Goal: Task Accomplishment & Management: Use online tool/utility

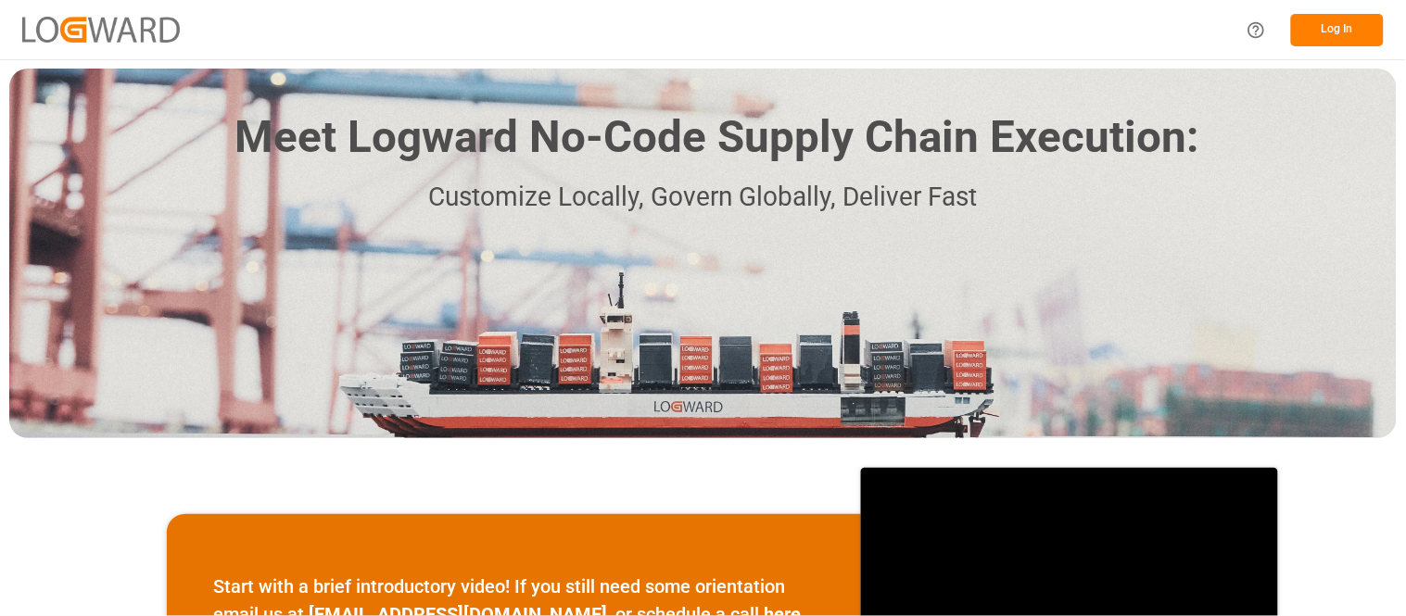
click at [1337, 35] on button "Log In" at bounding box center [1337, 30] width 93 height 32
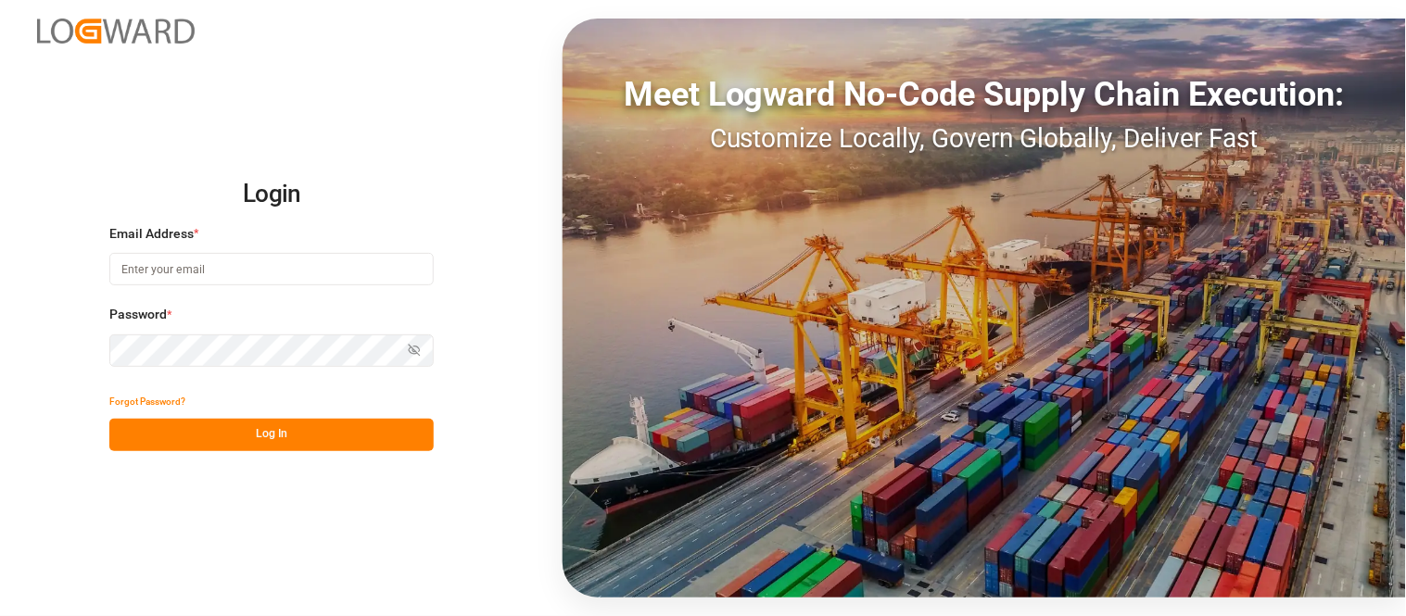
click at [125, 270] on input at bounding box center [271, 269] width 324 height 32
type input "[PERSON_NAME][EMAIL_ADDRESS][PERSON_NAME][DOMAIN_NAME]"
click at [295, 440] on button "Log In" at bounding box center [271, 435] width 324 height 32
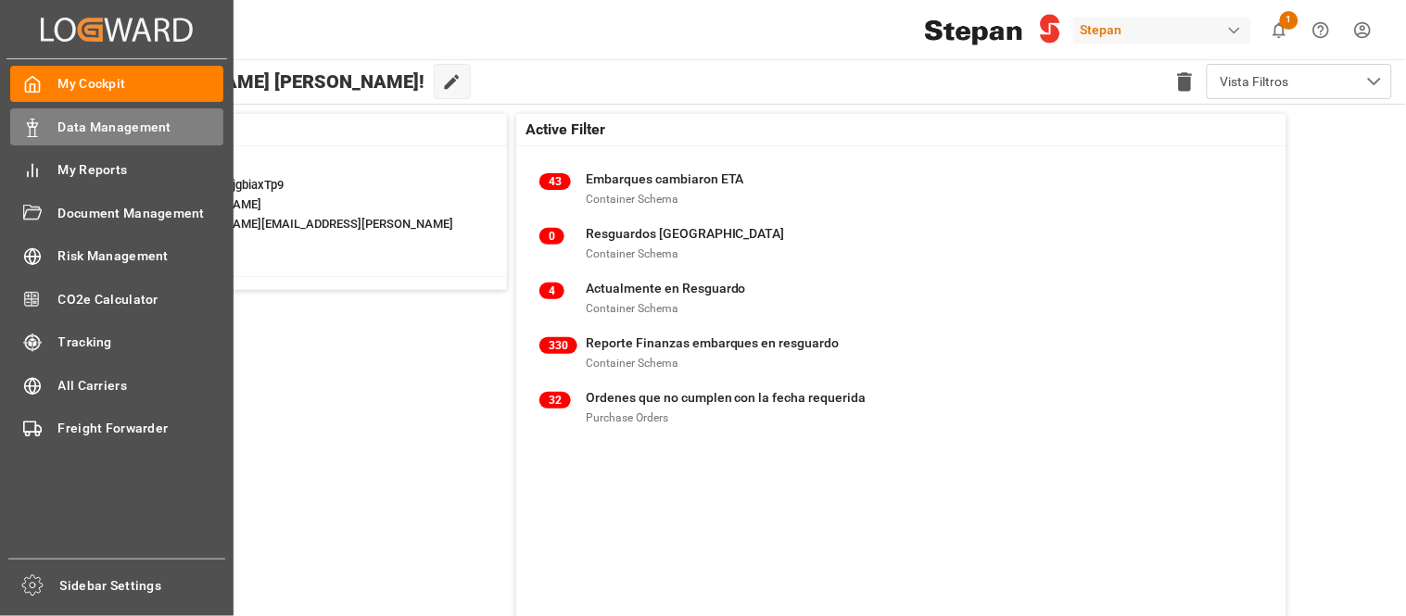
click at [133, 136] on div "Data Management Data Management" at bounding box center [116, 126] width 213 height 36
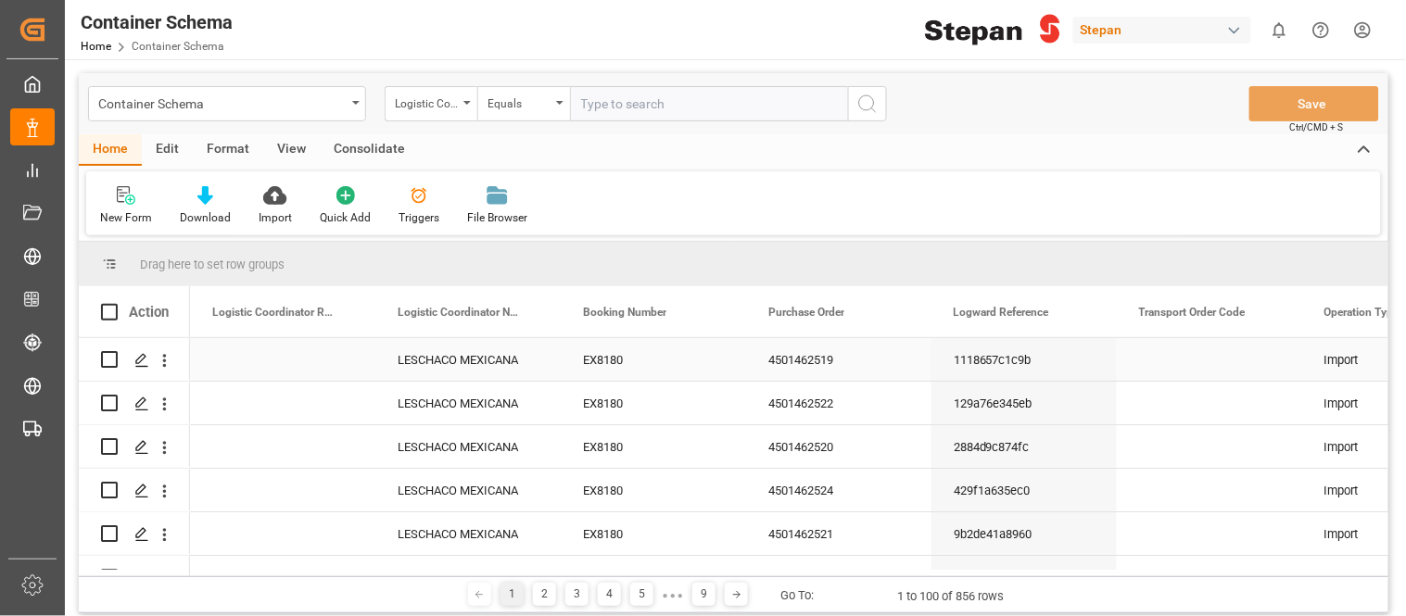
click at [177, 371] on div "Press SPACE to select this row." at bounding box center [164, 360] width 47 height 35
click at [173, 369] on icon "open menu" at bounding box center [164, 360] width 19 height 19
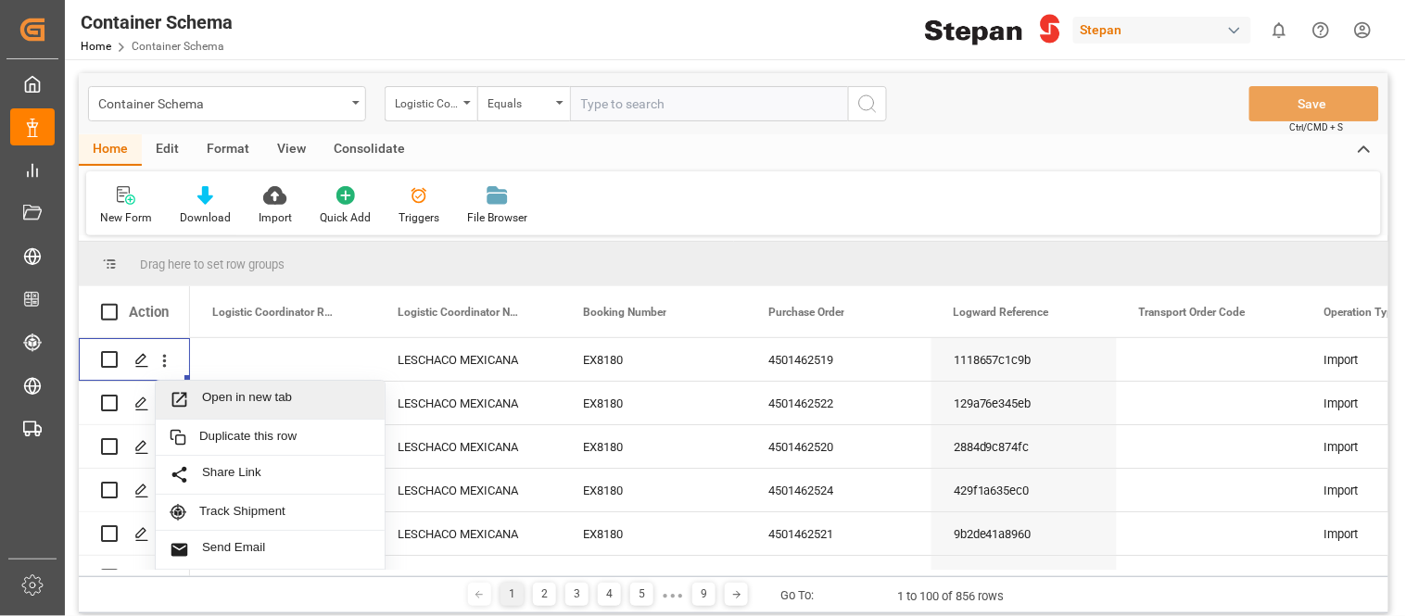
click at [172, 143] on div "Edit" at bounding box center [167, 150] width 51 height 32
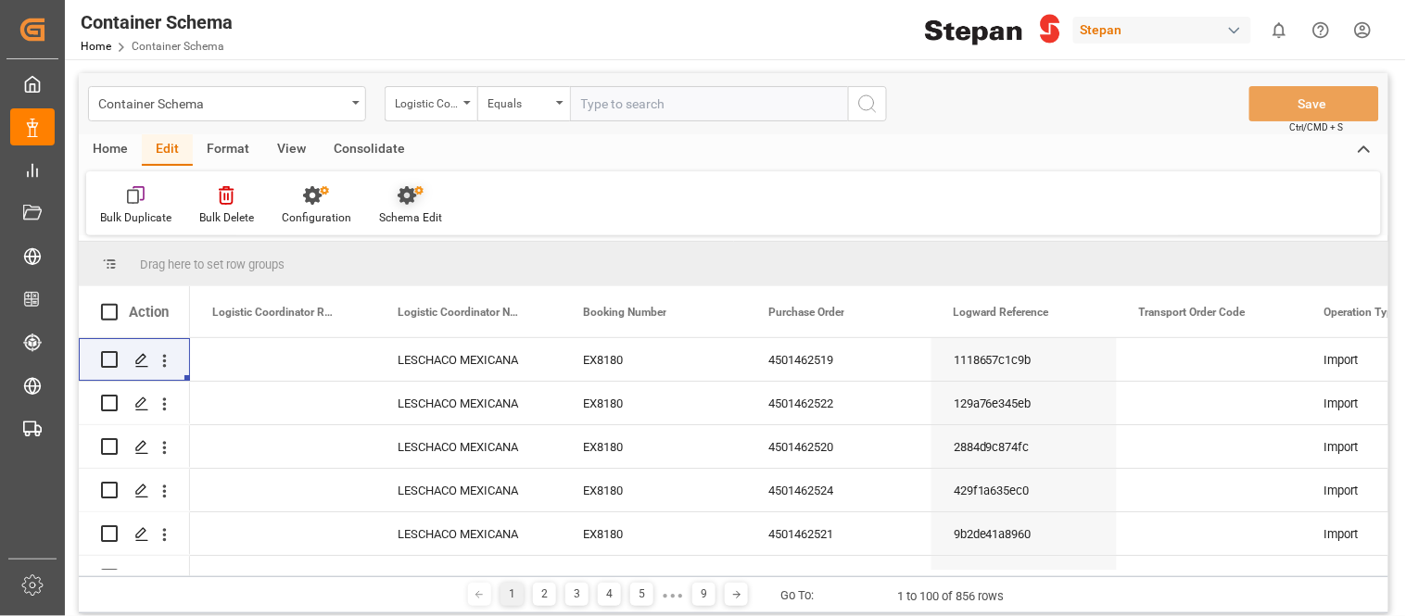
click at [394, 217] on div "Schema Edit" at bounding box center [410, 217] width 63 height 17
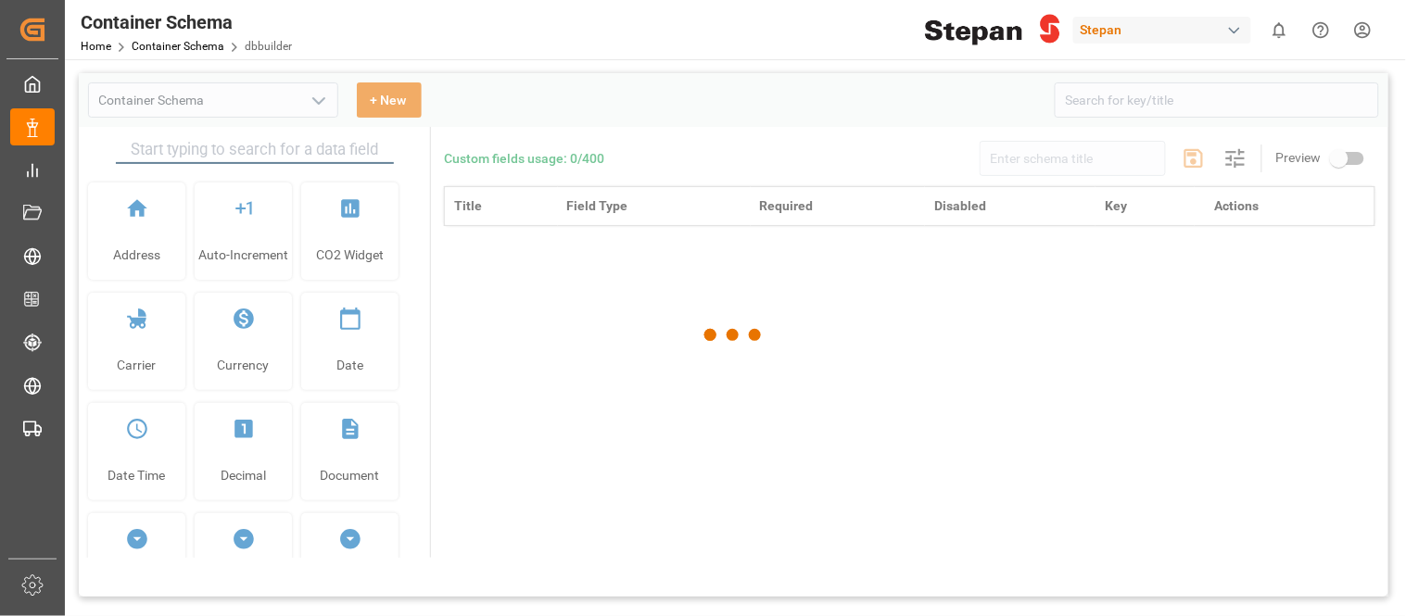
type input "Container Schema"
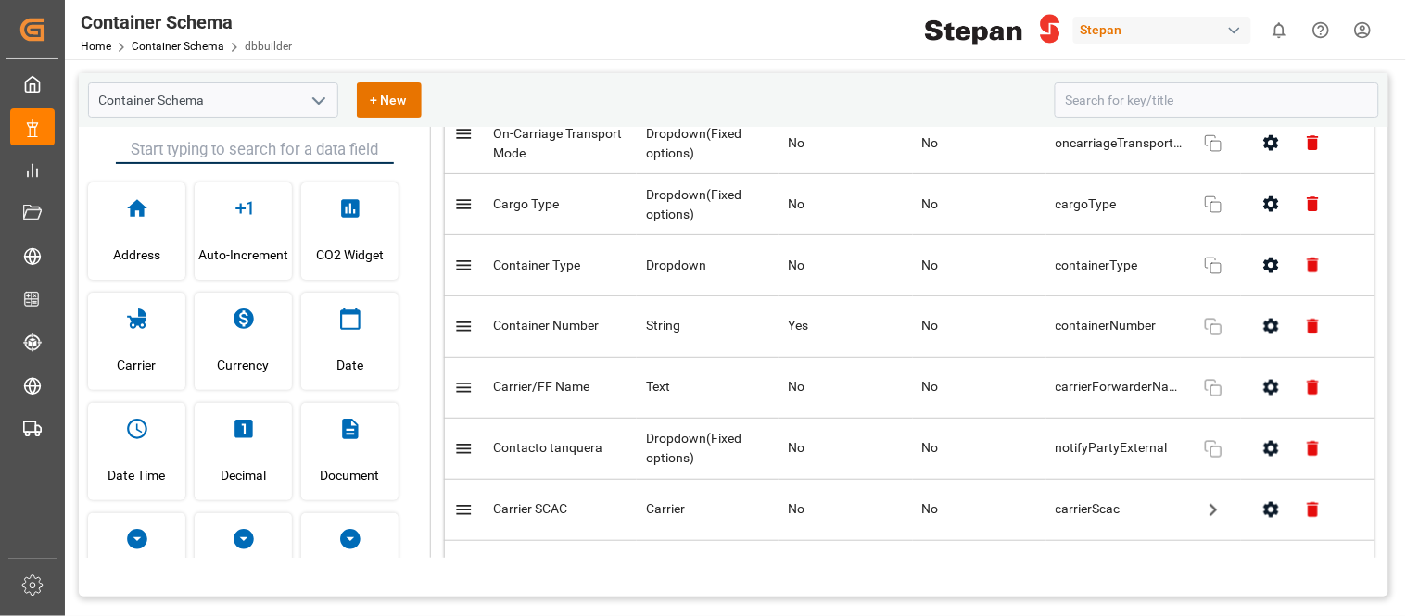
scroll to position [6141, 0]
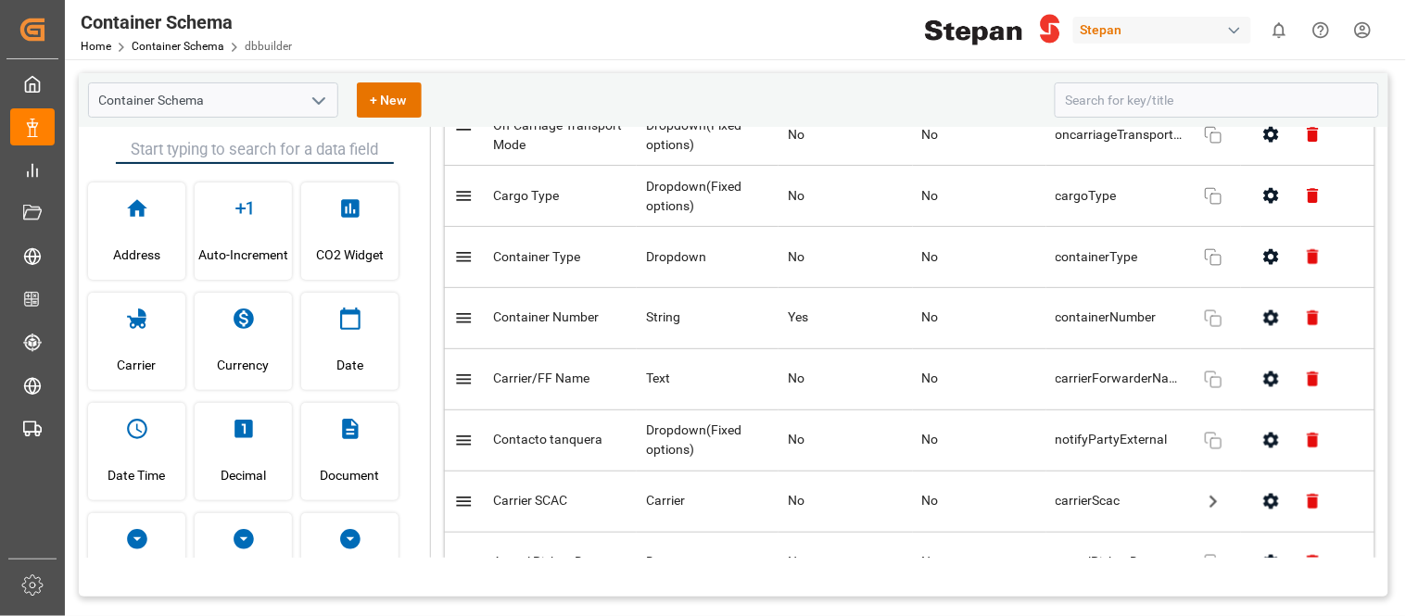
click at [1263, 433] on icon "button" at bounding box center [1270, 441] width 15 height 16
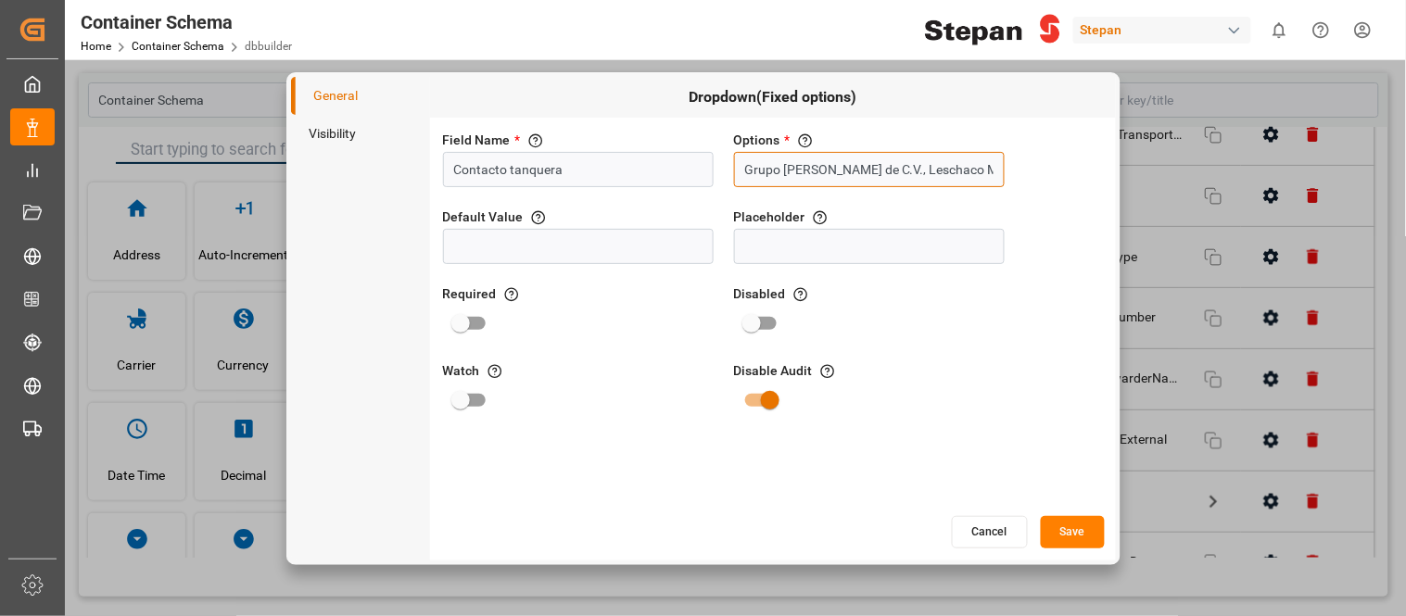
click at [971, 177] on input "Grupo [PERSON_NAME] de C.V., Leschaco Mexicana S.A. de C.V. , Wmerk Logistics S…" at bounding box center [869, 169] width 271 height 35
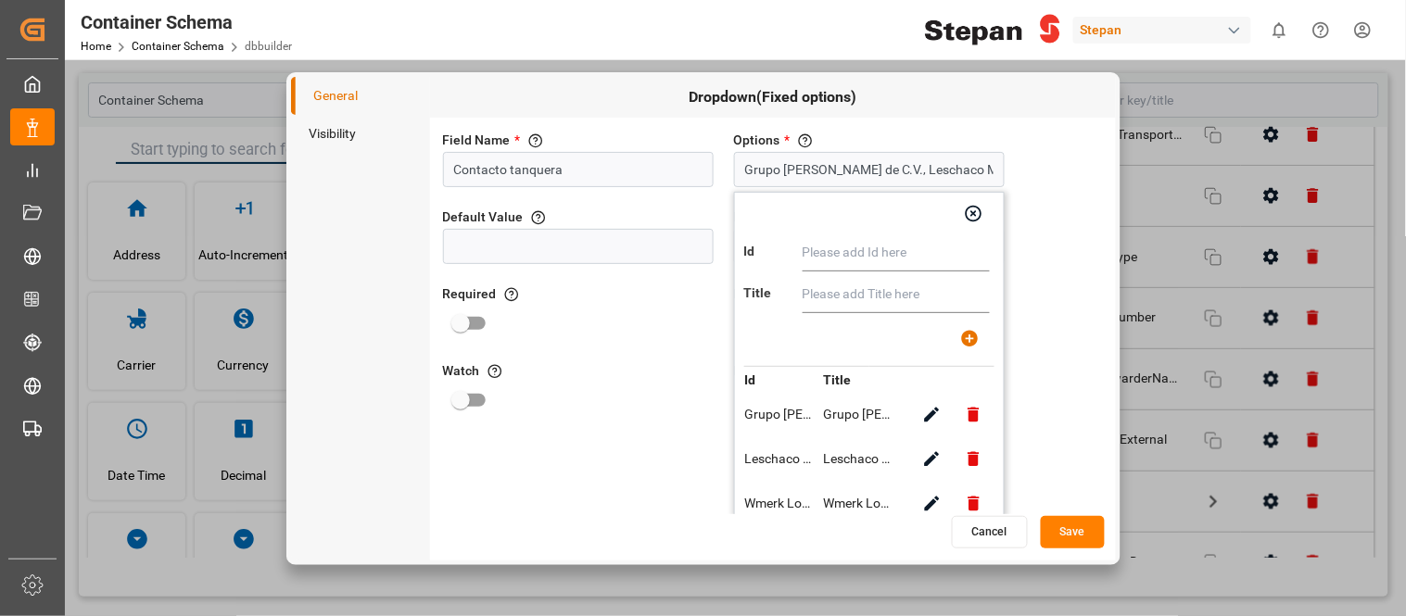
click at [892, 258] on input "text" at bounding box center [895, 252] width 187 height 37
type input "LEGEND LOGISTICS ([GEOGRAPHIC_DATA]) INC."
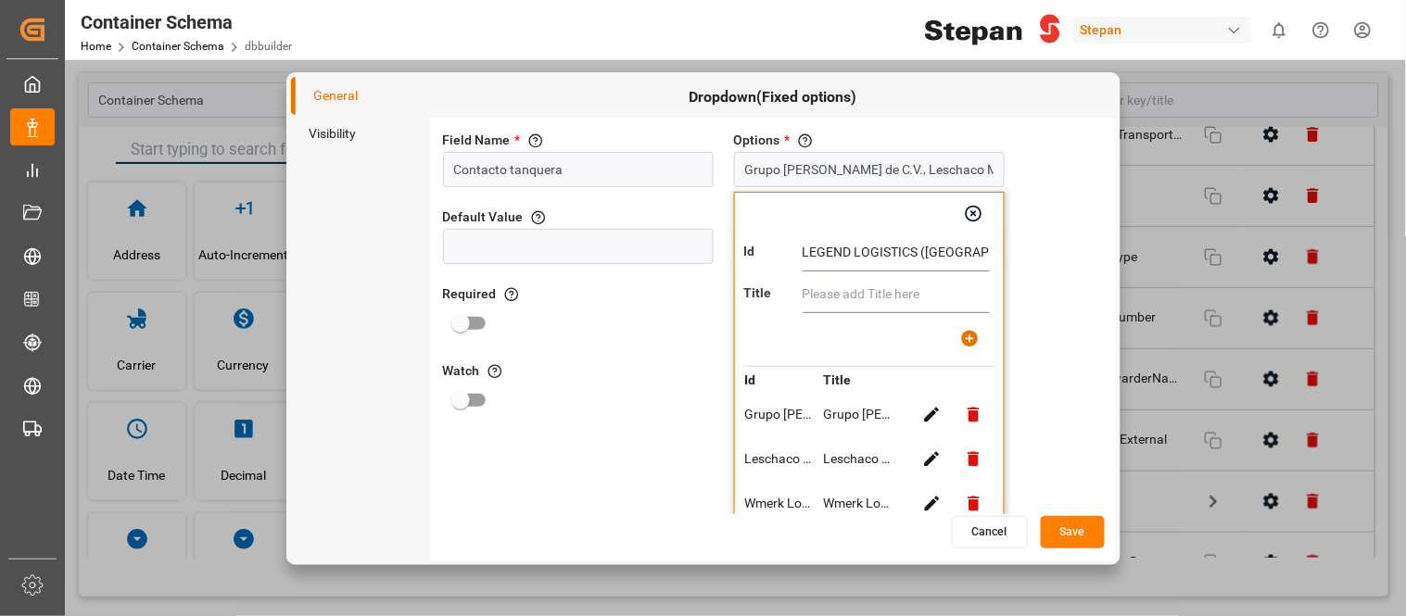
click at [892, 302] on input "text" at bounding box center [895, 294] width 187 height 37
paste input "LEGEND LOGISTICS ([GEOGRAPHIC_DATA]) INC."
type input "LEGEND LOGISTICS ([GEOGRAPHIC_DATA]) INC."
click at [970, 341] on icon "button" at bounding box center [970, 339] width 17 height 17
type input "Grupo [PERSON_NAME] de C.V., Leschaco Mexicana S.A. de C.V. , Wmerk Logistics S…"
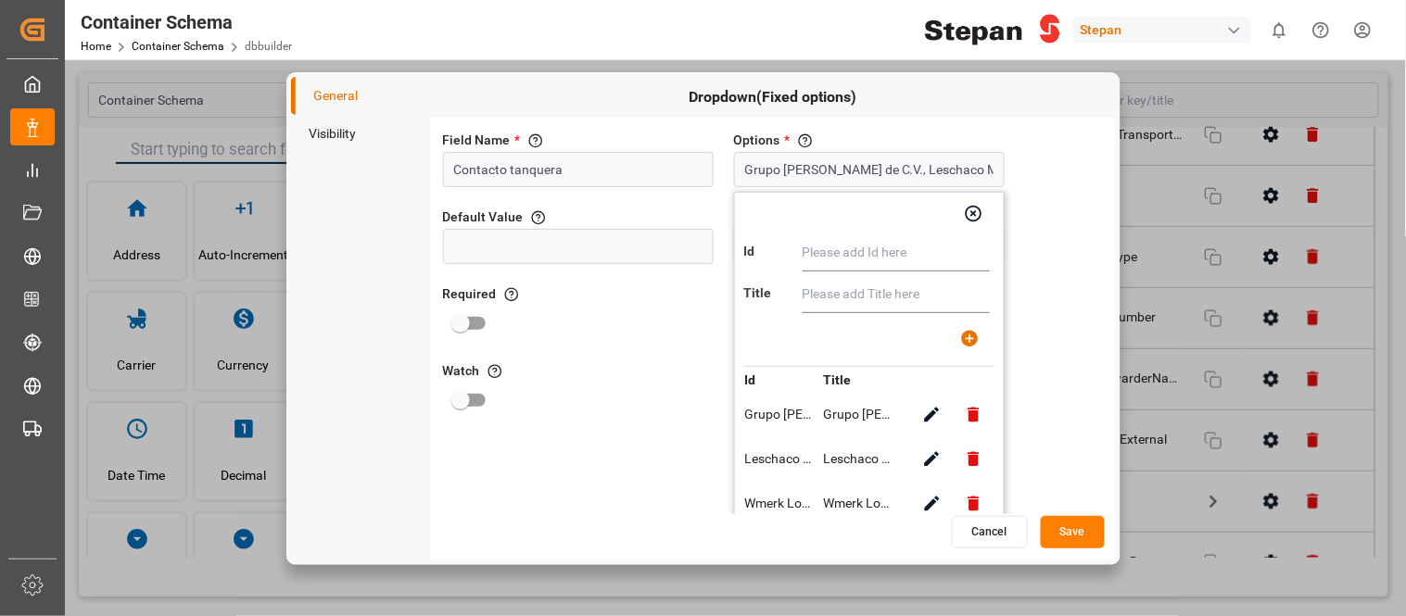
click at [1080, 526] on button "Save" at bounding box center [1073, 532] width 64 height 32
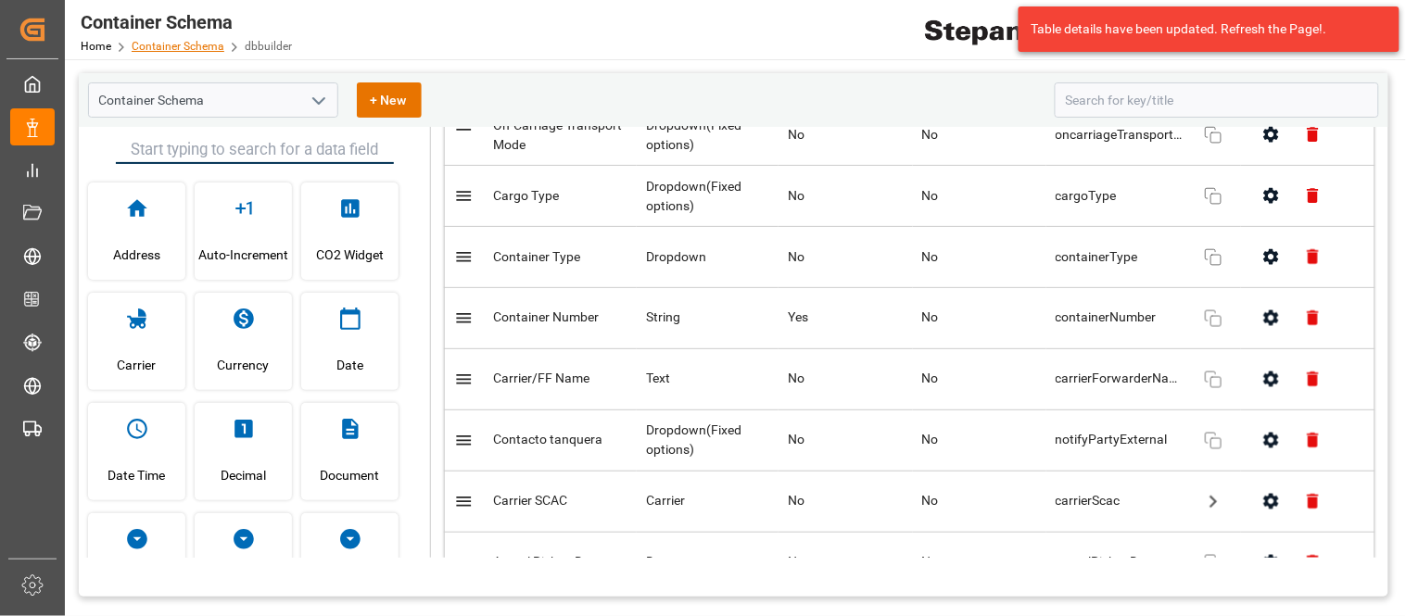
click at [214, 48] on link "Container Schema" at bounding box center [178, 46] width 93 height 13
